Goal: Task Accomplishment & Management: Manage account settings

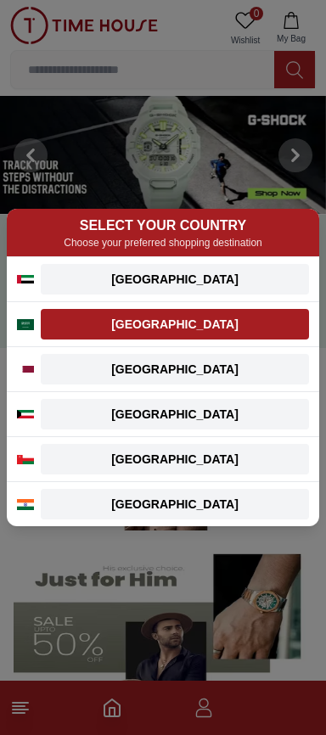
click at [220, 327] on div "Saudi Arabia" at bounding box center [175, 324] width 248 height 17
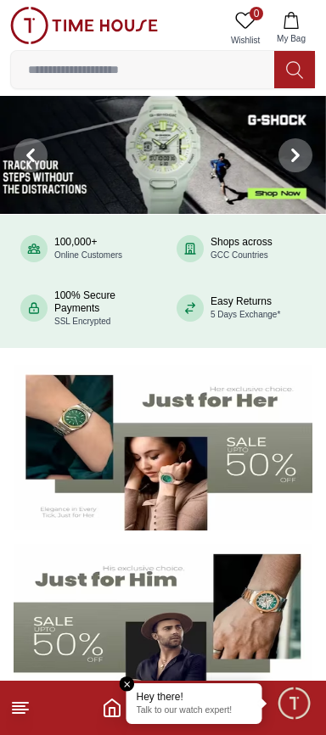
click at [120, 683] on em "Close tooltip" at bounding box center [127, 684] width 15 height 15
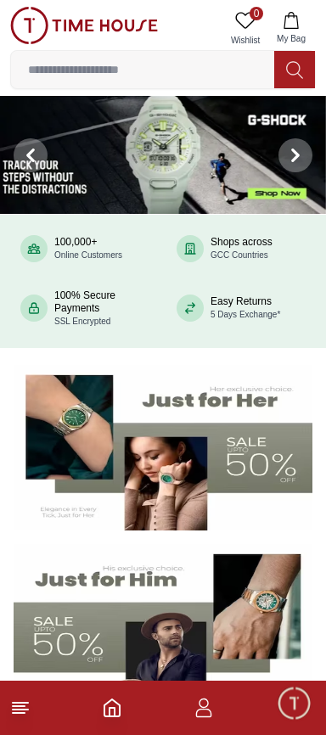
click at [197, 706] on icon "button" at bounding box center [204, 708] width 20 height 20
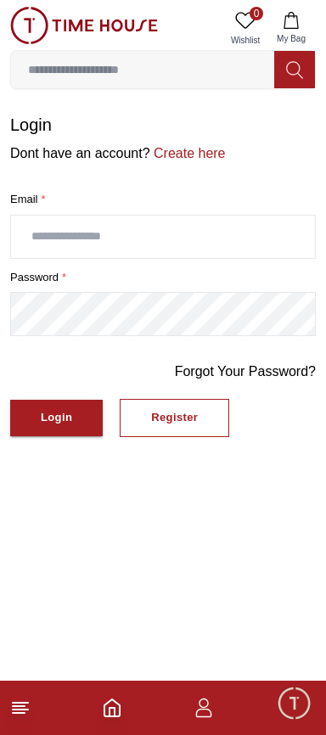
click at [64, 252] on input "text" at bounding box center [163, 237] width 304 height 42
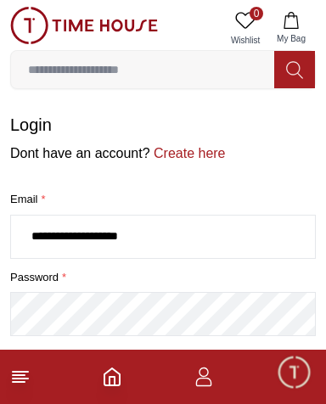
type input "**********"
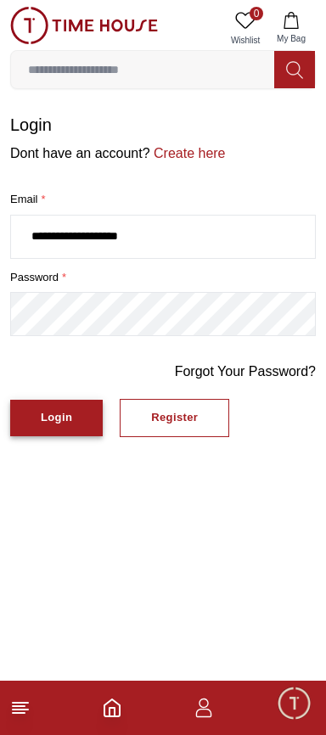
click at [70, 428] on div "Login" at bounding box center [56, 418] width 31 height 20
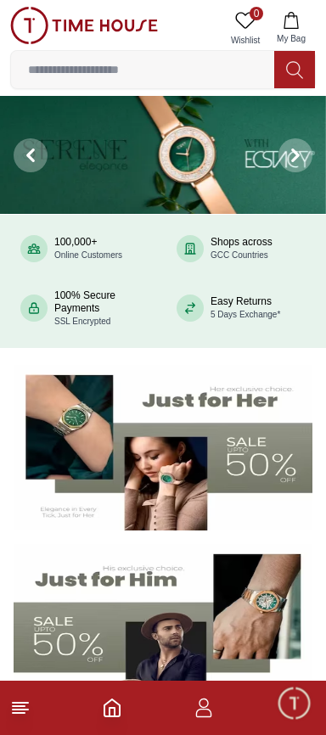
click at [211, 713] on icon "button" at bounding box center [204, 713] width 16 height 8
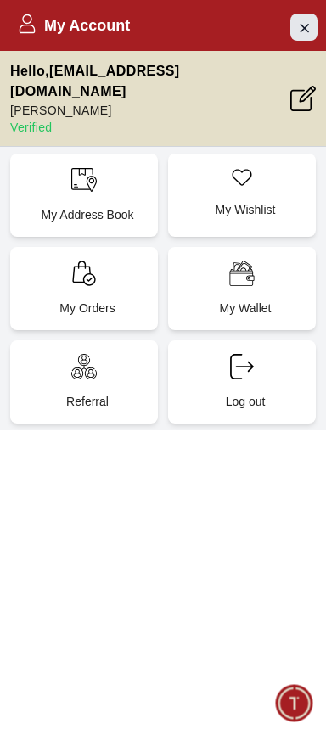
click at [305, 29] on icon "Close Account" at bounding box center [305, 28] width 8 height 8
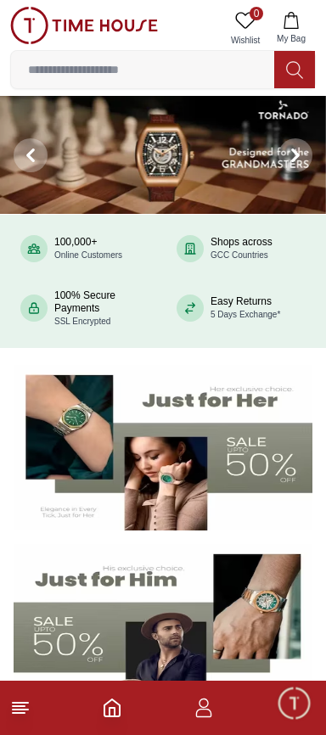
click at [290, 34] on span "My Bag" at bounding box center [291, 38] width 42 height 13
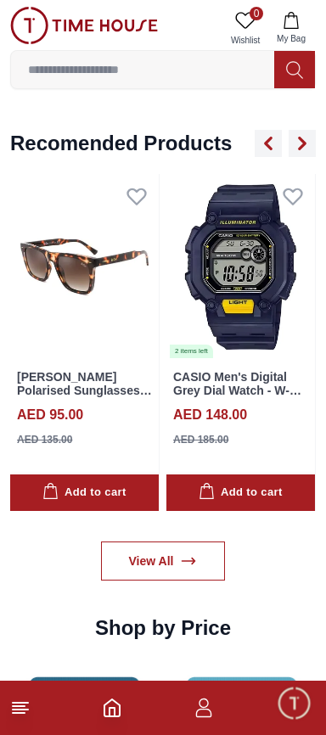
scroll to position [1702, 0]
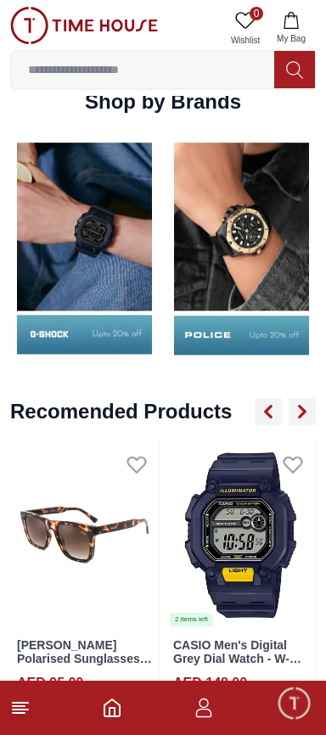
click at [30, 713] on icon at bounding box center [20, 708] width 20 height 20
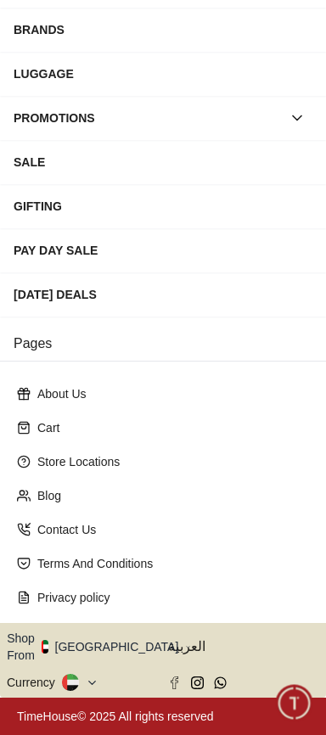
scroll to position [333, 0]
click at [194, 640] on span "العربية" at bounding box center [243, 647] width 151 height 20
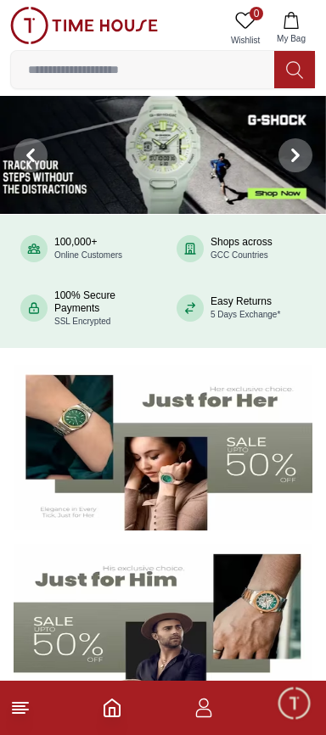
click at [204, 705] on icon "button" at bounding box center [204, 708] width 20 height 20
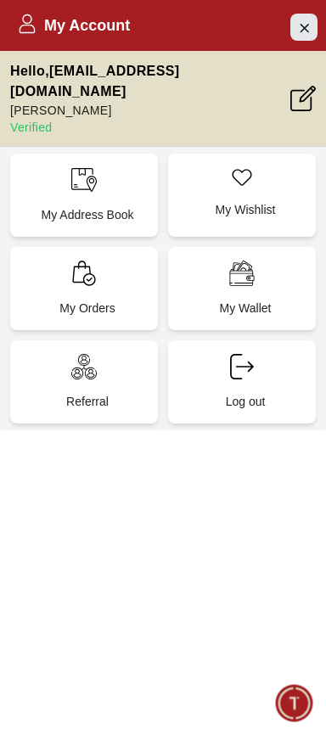
click at [310, 28] on icon "Close Account" at bounding box center [304, 27] width 14 height 21
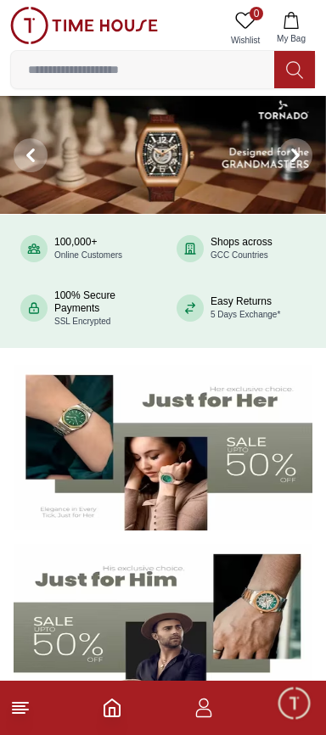
click at [20, 703] on line at bounding box center [20, 703] width 15 height 0
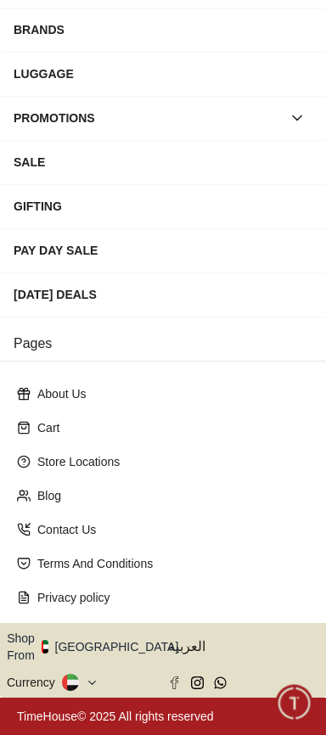
scroll to position [333, 0]
click at [191, 642] on span "العربية" at bounding box center [243, 647] width 151 height 20
